Goal: Task Accomplishment & Management: Use online tool/utility

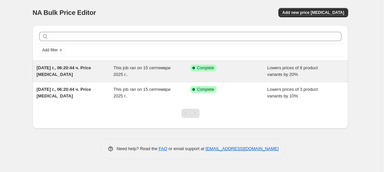
click at [230, 73] on div "Success Complete Complete" at bounding box center [228, 71] width 77 height 13
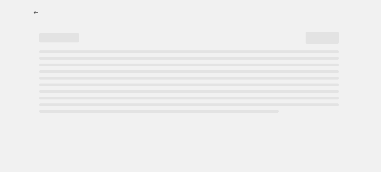
select select "percentage"
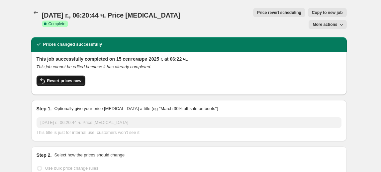
click at [70, 76] on button "Revert prices now" at bounding box center [61, 81] width 49 height 11
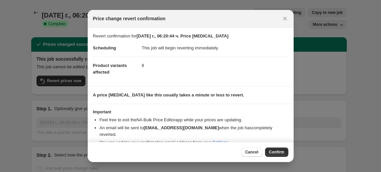
click at [285, 151] on button "Confirm" at bounding box center [276, 152] width 23 height 9
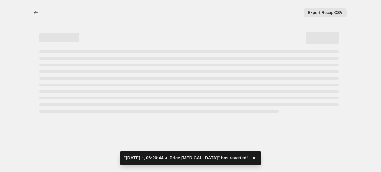
select select "percentage"
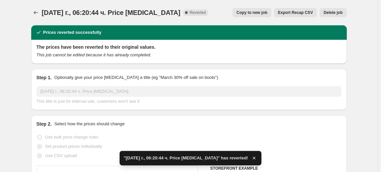
click at [329, 11] on span "Delete job" at bounding box center [332, 12] width 19 height 5
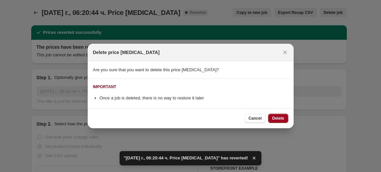
click at [282, 117] on span "Delete" at bounding box center [278, 118] width 12 height 5
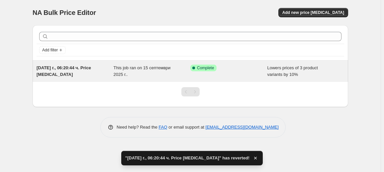
click at [103, 71] on div "[DATE] г., 06:20:44 ч. Price [MEDICAL_DATA]" at bounding box center [75, 71] width 77 height 13
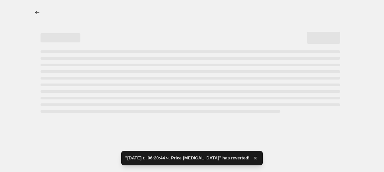
select select "percentage"
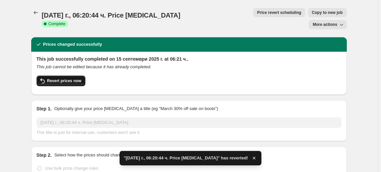
click at [71, 78] on span "Revert prices now" at bounding box center [64, 80] width 34 height 5
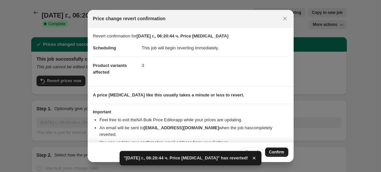
click at [285, 154] on button "Confirm" at bounding box center [276, 152] width 23 height 9
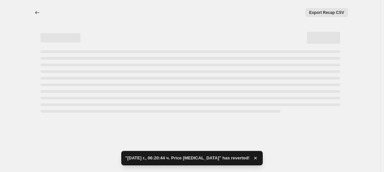
select select "percentage"
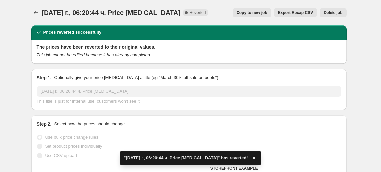
click at [335, 12] on span "Delete job" at bounding box center [332, 12] width 19 height 5
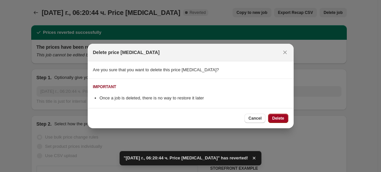
click at [283, 119] on span "Delete" at bounding box center [278, 118] width 12 height 5
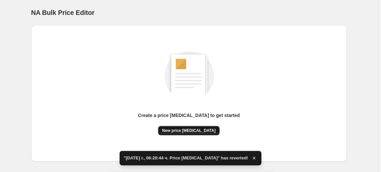
click at [196, 129] on span "New price [MEDICAL_DATA]" at bounding box center [188, 130] width 53 height 5
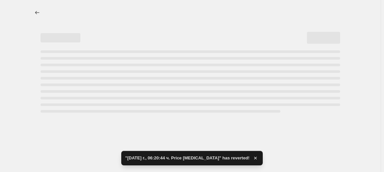
select select "percentage"
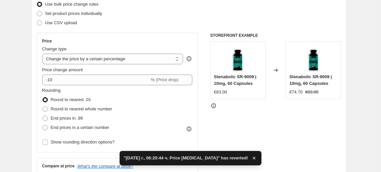
scroll to position [90, 0]
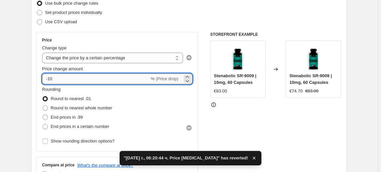
click at [53, 79] on input "-10" at bounding box center [95, 79] width 107 height 11
click at [51, 79] on input "-10" at bounding box center [95, 79] width 107 height 11
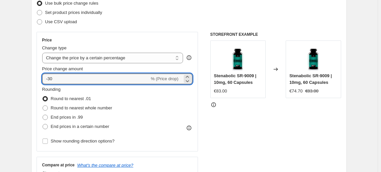
type input "-30"
click at [73, 89] on fieldset "Rounding Round to nearest .01 Round to nearest whole number End prices in .99 E…" at bounding box center [77, 108] width 70 height 45
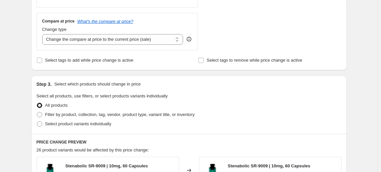
scroll to position [241, 0]
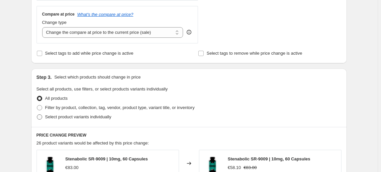
click at [83, 118] on span "Select product variants individually" at bounding box center [78, 117] width 66 height 5
click at [37, 115] on input "Select product variants individually" at bounding box center [37, 115] width 0 height 0
radio input "true"
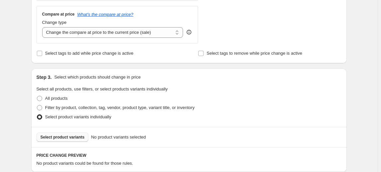
click at [75, 138] on span "Select product variants" at bounding box center [63, 137] width 44 height 5
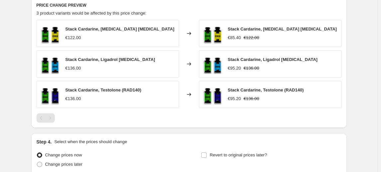
scroll to position [449, 0]
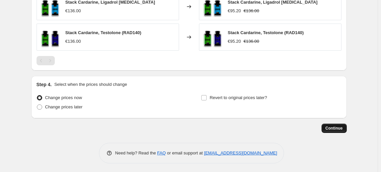
click at [330, 127] on span "Continue" at bounding box center [333, 128] width 17 height 5
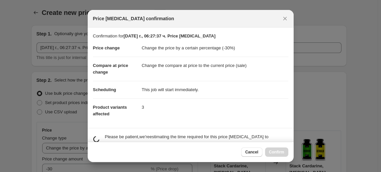
scroll to position [0, 0]
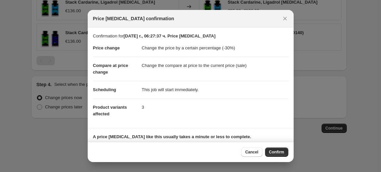
click at [279, 157] on div "Cancel Confirm" at bounding box center [191, 152] width 206 height 20
click at [283, 147] on div "Cancel Confirm" at bounding box center [191, 152] width 206 height 20
click at [282, 148] on button "Confirm" at bounding box center [276, 152] width 23 height 9
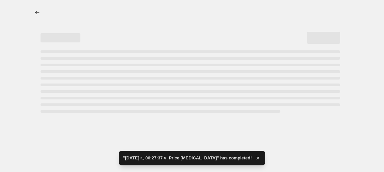
select select "percentage"
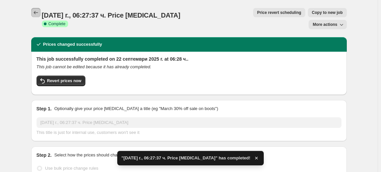
click at [36, 12] on icon "Price change jobs" at bounding box center [36, 12] width 7 height 7
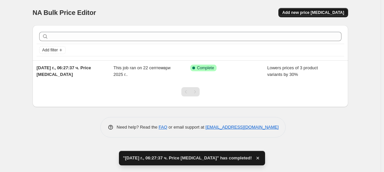
click at [318, 15] on span "Add new price [MEDICAL_DATA]" at bounding box center [313, 12] width 62 height 5
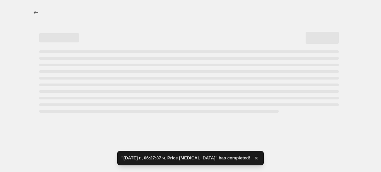
select select "percentage"
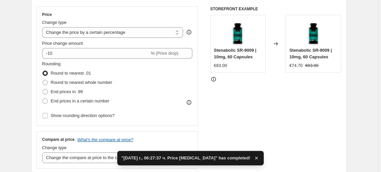
scroll to position [121, 0]
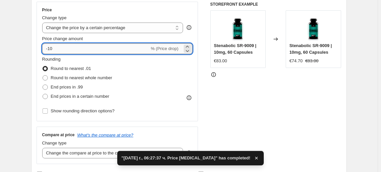
click at [50, 48] on input "-10" at bounding box center [95, 48] width 107 height 11
click at [50, 49] on input "-10" at bounding box center [95, 48] width 107 height 11
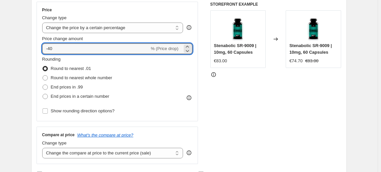
type input "-40"
click at [79, 61] on fieldset "Rounding Round to nearest .01 Round to nearest whole number End prices in .99 E…" at bounding box center [77, 78] width 70 height 45
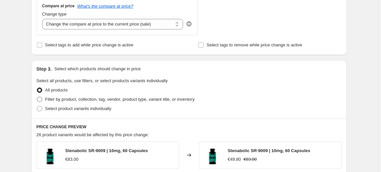
scroll to position [302, 0]
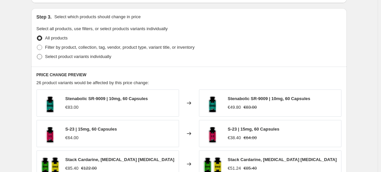
click at [74, 55] on span "Select product variants individually" at bounding box center [78, 56] width 66 height 5
click at [37, 54] on input "Select product variants individually" at bounding box center [37, 54] width 0 height 0
radio input "true"
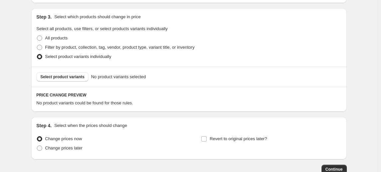
click at [55, 75] on span "Select product variants" at bounding box center [63, 76] width 44 height 5
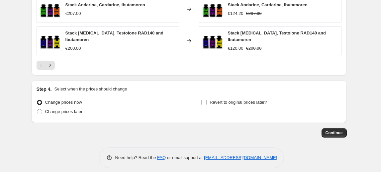
scroll to position [510, 0]
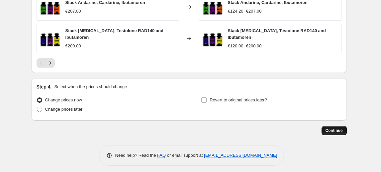
click at [340, 128] on span "Continue" at bounding box center [333, 130] width 17 height 5
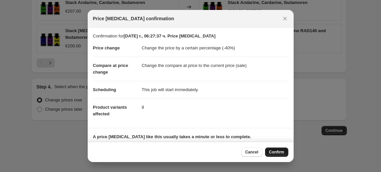
click at [276, 149] on button "Confirm" at bounding box center [276, 152] width 23 height 9
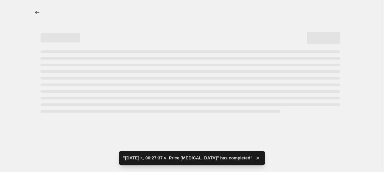
select select "percentage"
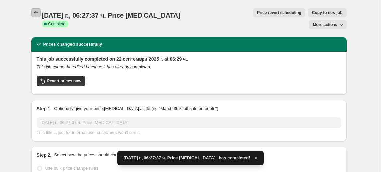
click at [36, 13] on icon "Price change jobs" at bounding box center [36, 12] width 4 height 3
